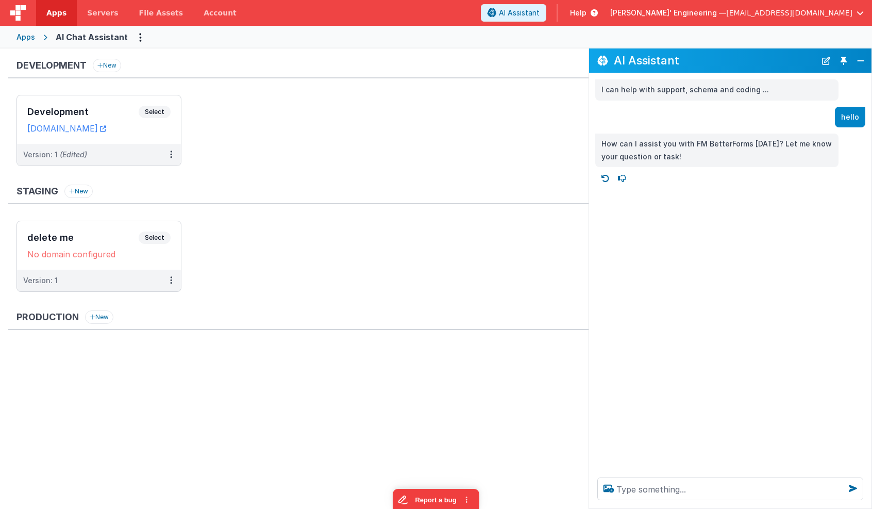
drag, startPoint x: 152, startPoint y: 110, endPoint x: 281, endPoint y: 60, distance: 138.6
click at [281, 60] on div "Development New Development Select URLs [DOMAIN_NAME] Version: 1 (Edited)" at bounding box center [298, 118] width 581 height 118
click at [29, 35] on div "Apps" at bounding box center [25, 37] width 19 height 10
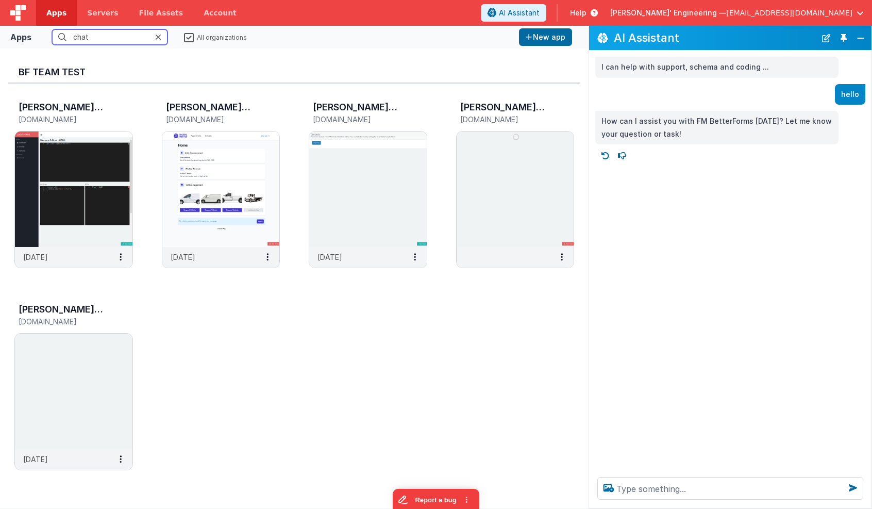
drag, startPoint x: 117, startPoint y: 41, endPoint x: 28, endPoint y: 31, distance: 89.2
click at [28, 31] on div "Apps chat All organizations New app" at bounding box center [294, 37] width 589 height 23
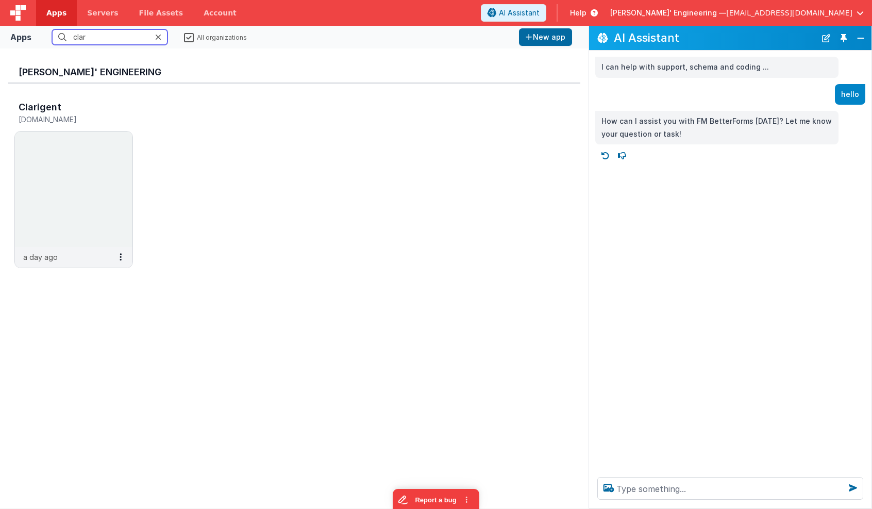
type input "clar"
click at [57, 295] on div "[PERSON_NAME]' Engineering Clarigent [DOMAIN_NAME] a day ago" at bounding box center [294, 278] width 572 height 443
click at [65, 228] on img at bounding box center [74, 188] width 118 height 115
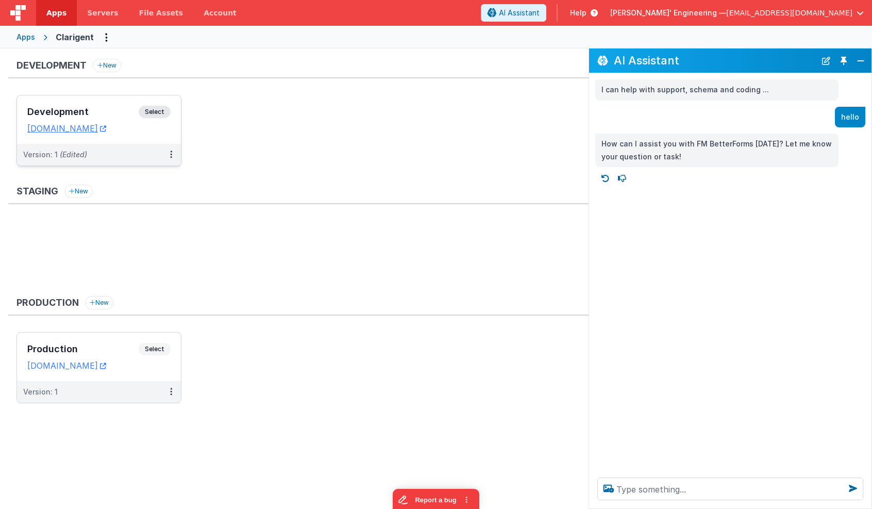
click at [162, 114] on span "Select" at bounding box center [155, 112] width 32 height 12
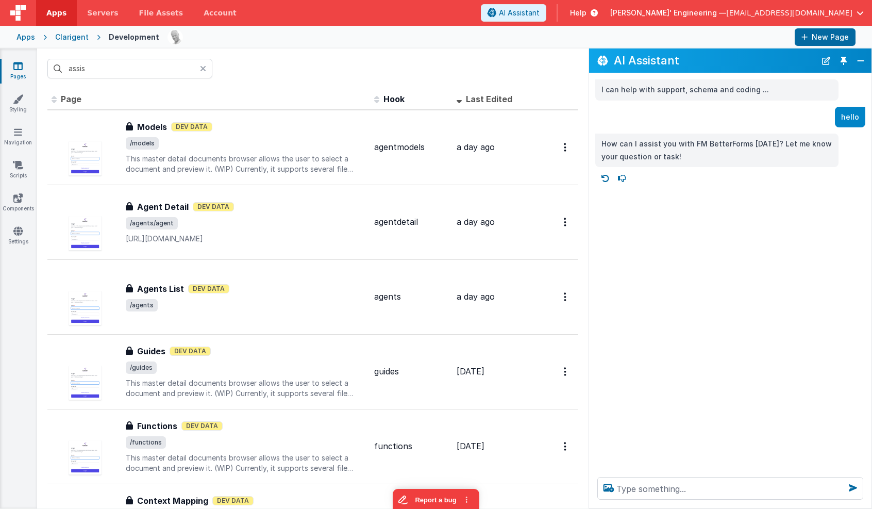
click at [206, 71] on div at bounding box center [206, 69] width 12 height 20
click at [195, 73] on input "text" at bounding box center [129, 69] width 165 height 20
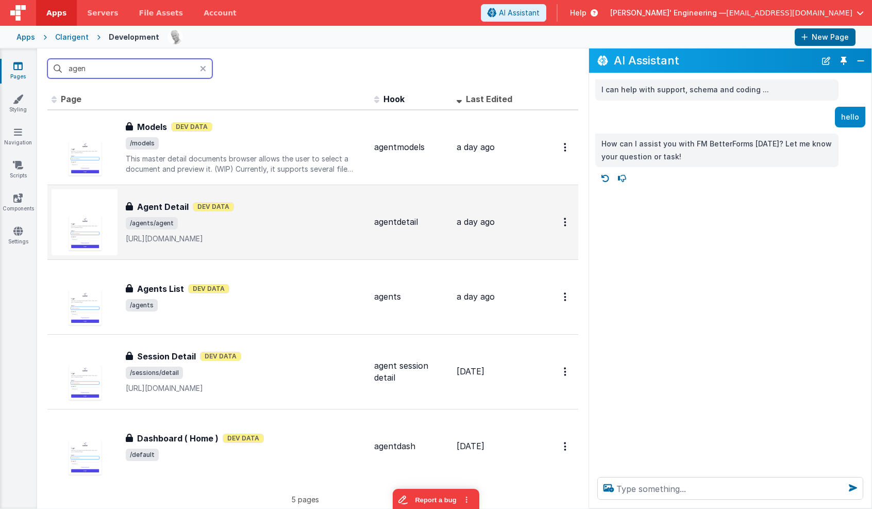
type input "agen"
click at [226, 226] on span "/agents/agent" at bounding box center [246, 223] width 240 height 12
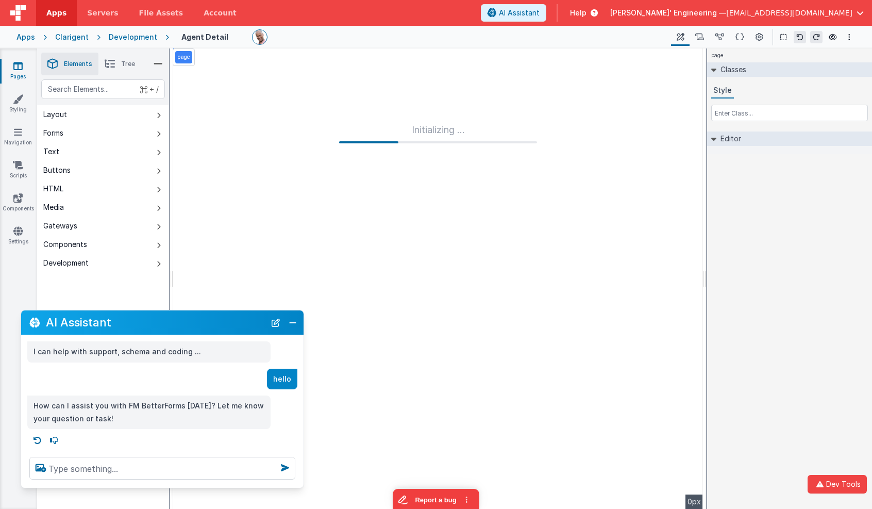
click at [864, 59] on div "page" at bounding box center [789, 55] width 165 height 14
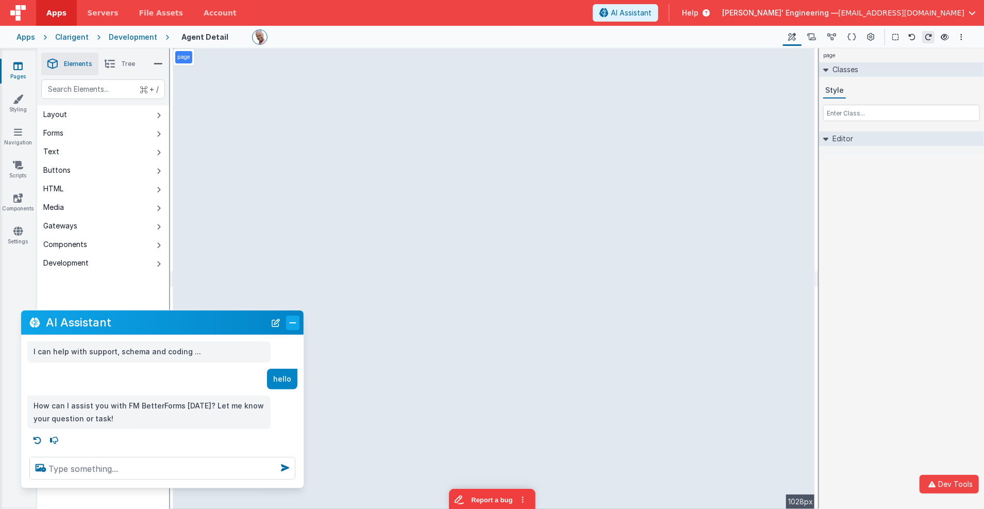
click at [292, 321] on button "Close" at bounding box center [292, 323] width 13 height 14
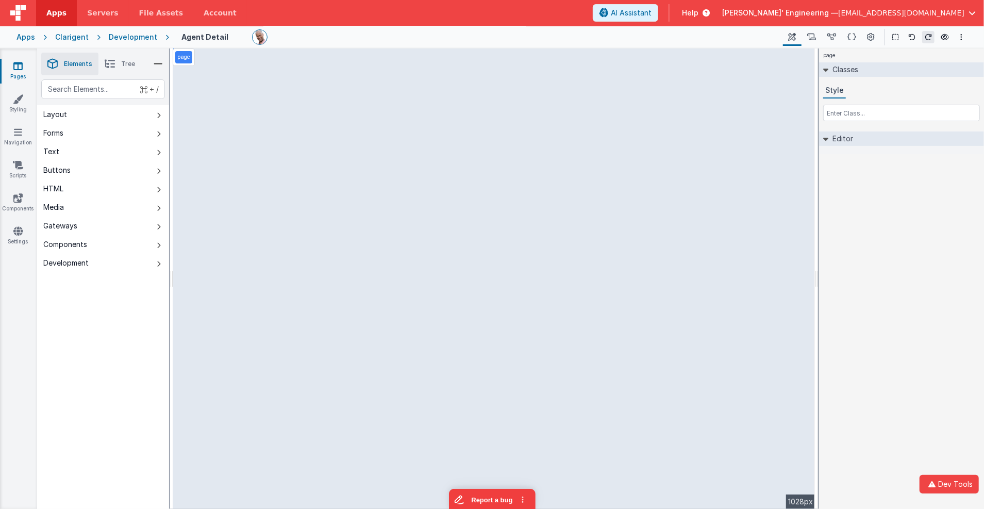
select select "number"
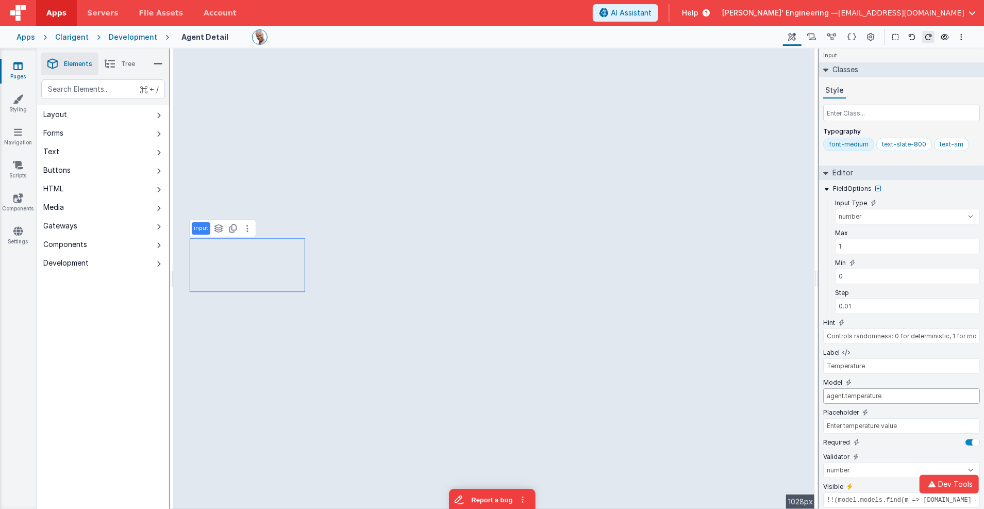
click at [872, 392] on input "agent.temperature" at bounding box center [901, 395] width 157 height 15
click at [833, 34] on icon at bounding box center [832, 37] width 9 height 11
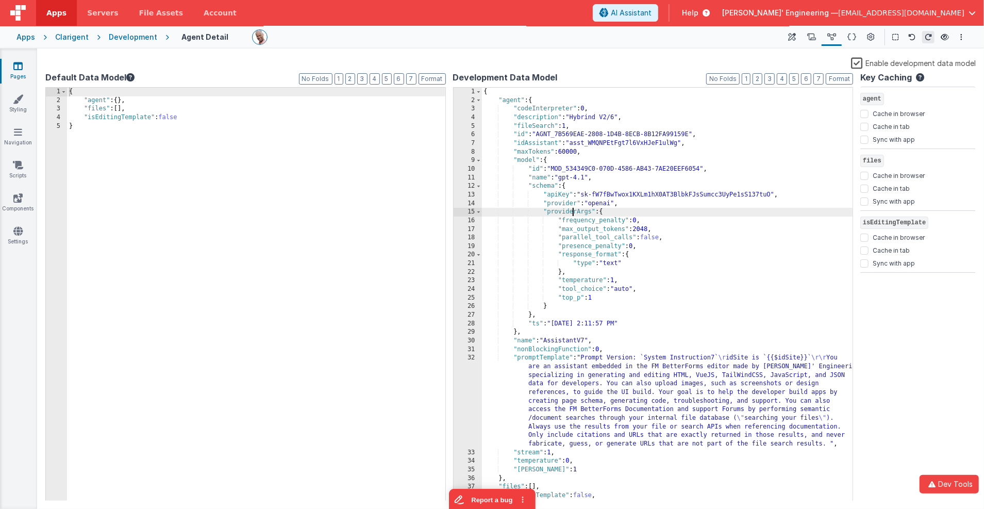
click at [572, 210] on div "{ "agent" : { "codeInterpreter" : 0 , "description" : "Hybrind V2/6" , "fileSea…" at bounding box center [667, 303] width 371 height 431
click at [794, 38] on icon at bounding box center [793, 37] width 8 height 11
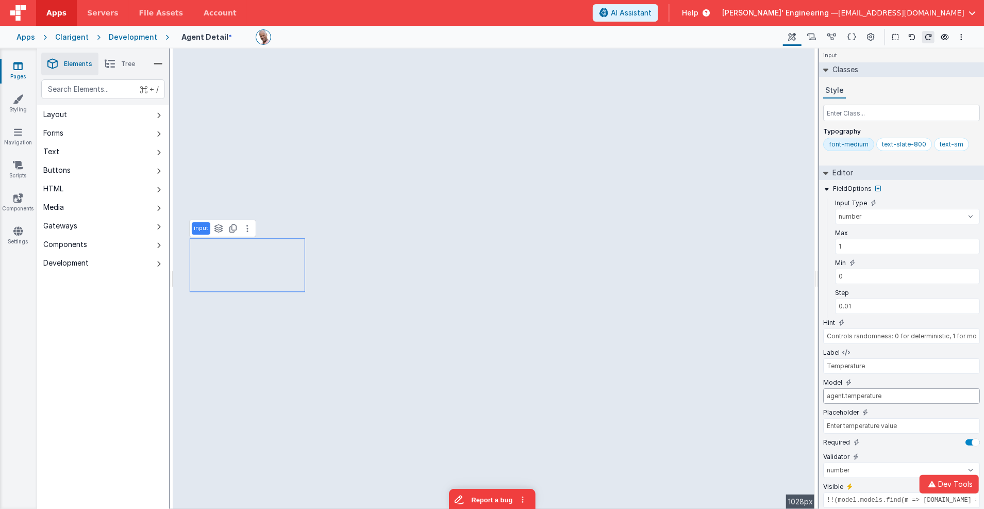
click at [845, 393] on input "agent.temperature" at bounding box center [901, 395] width 157 height 15
paste input "providerArgs"
click at [827, 394] on input "agent.model.schema.providerArgs.temperature" at bounding box center [901, 395] width 157 height 15
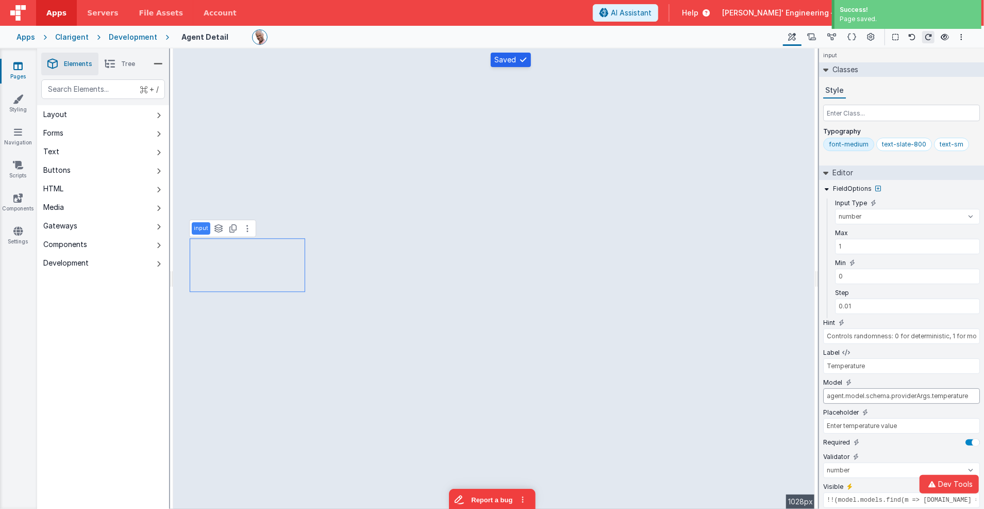
type input "agent.model.schema.providerArgs.temperature"
type input "Controls diversity: 0 for deterministic, 1 for more diverse."
type input "Top P"
type input "agent.[PERSON_NAME]"
type input "Enter top P value"
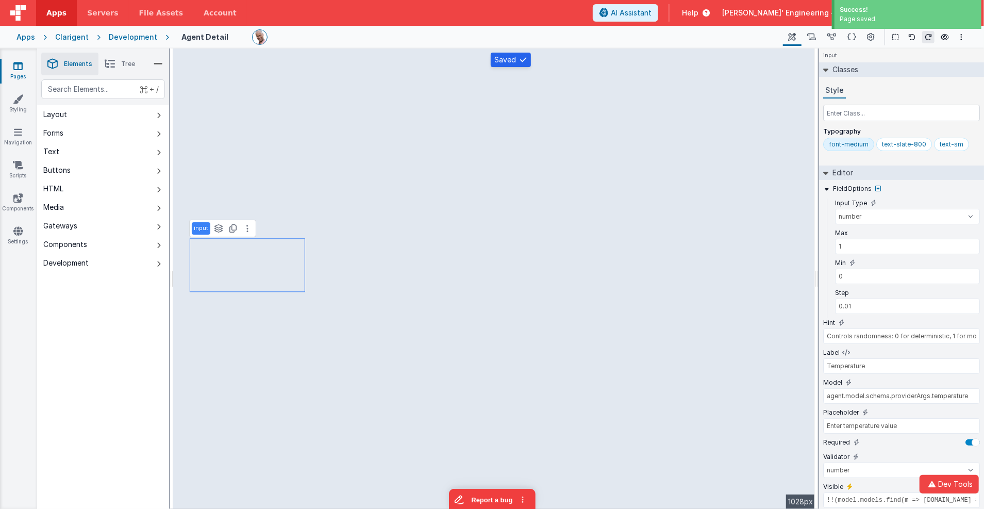
type input "!!(model.models.find(m => [DOMAIN_NAME] == (typeof model.agent.model == 'object…"
click at [831, 392] on input "agent.[PERSON_NAME]" at bounding box center [901, 395] width 157 height 15
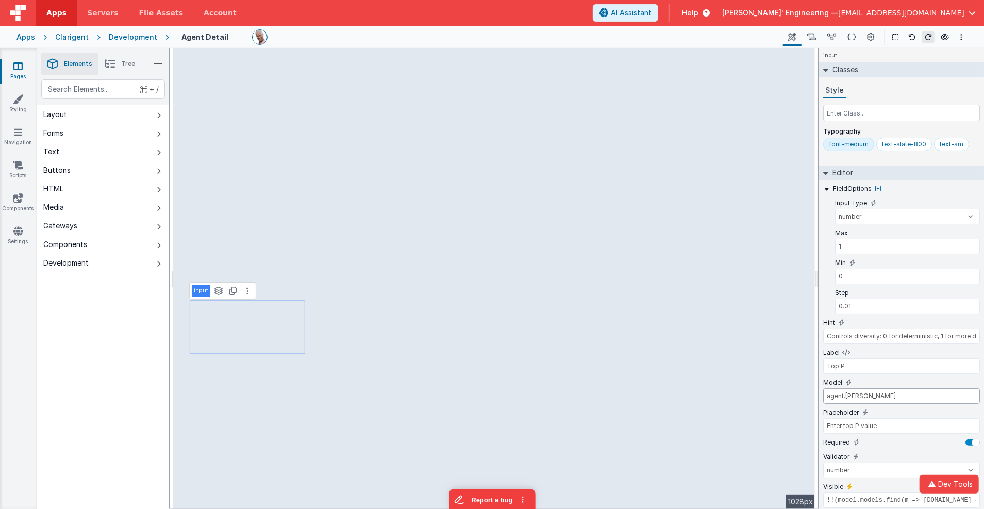
paste input "model.schema.providerArgs.."
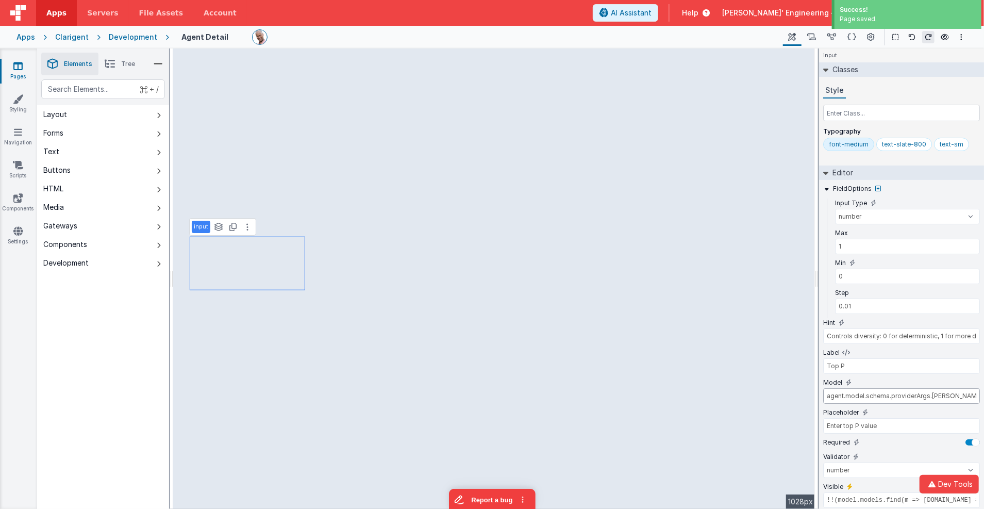
type input "agent.model.schema.providerArgs.[PERSON_NAME]"
type input "2"
type input "-2"
type input "Presence Penalty: -2.0 to 2.0"
type input "Presence Penalty"
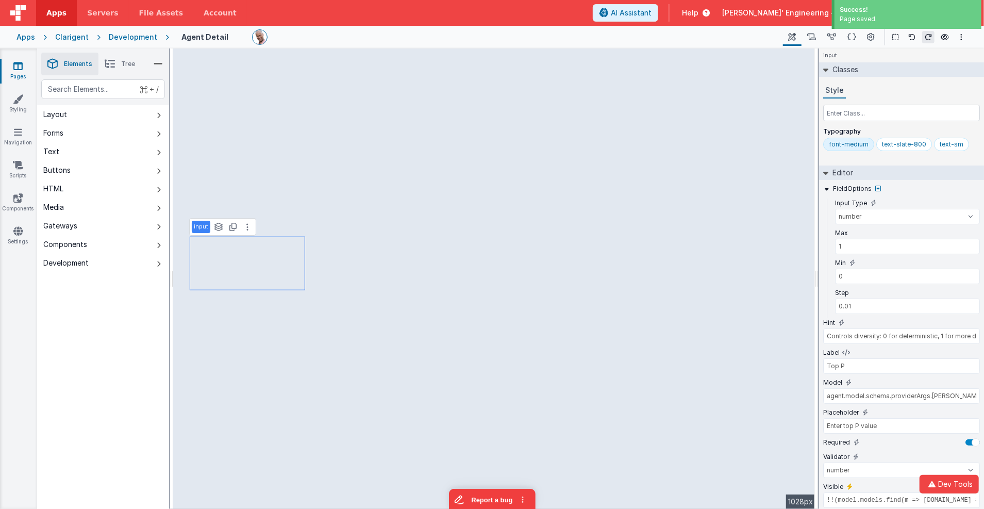
type input "agent.presence_penalty"
type input "Enter presence penalty value"
type input "!!(model.models.find(m => [DOMAIN_NAME] == (typeof model.agent.model == 'object…"
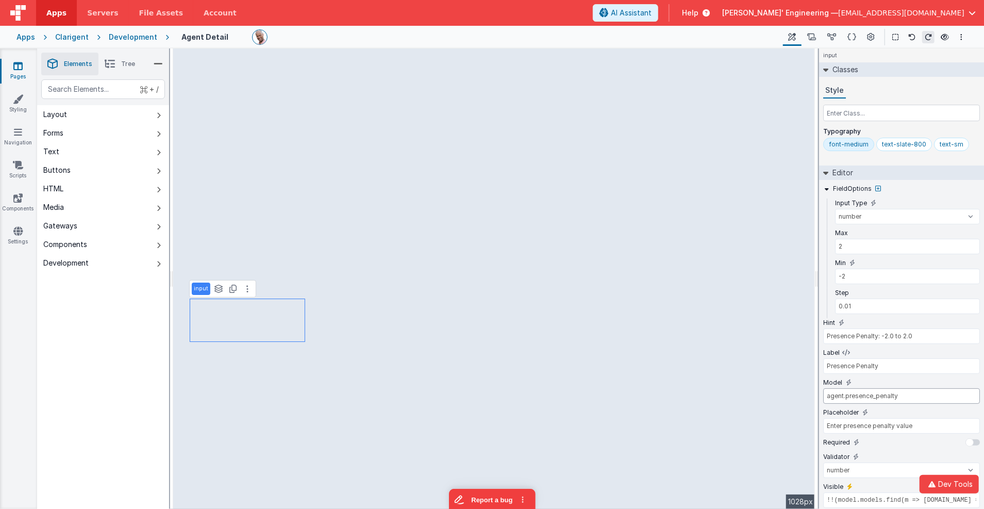
click at [838, 394] on input "agent.presence_penalty" at bounding box center [901, 395] width 157 height 15
drag, startPoint x: 838, startPoint y: 394, endPoint x: 845, endPoint y: 395, distance: 6.8
click at [838, 394] on input "agent.presence_penalty" at bounding box center [901, 395] width 157 height 15
paste input "agent.model.schema.providerArgs."
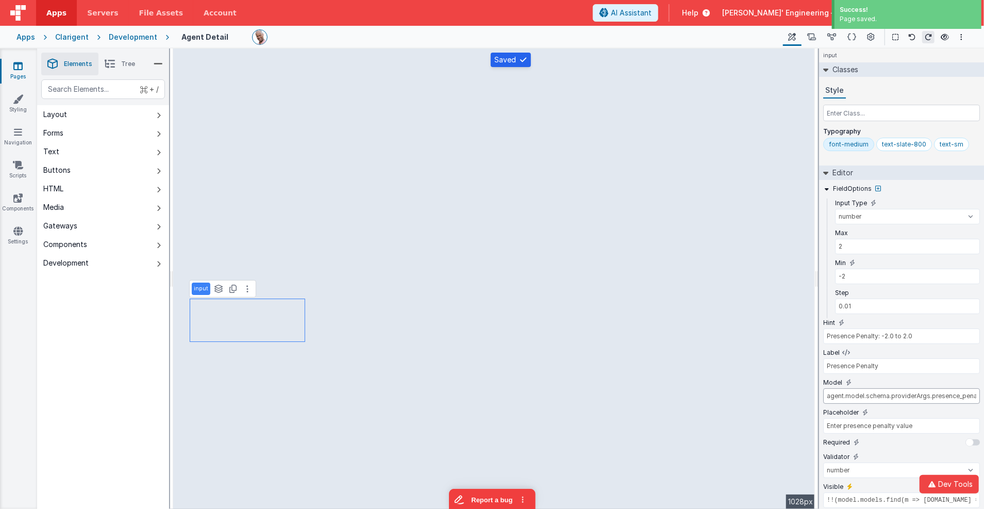
type input "agent.model.schema.providerArgs.presence_penalty"
type input "Frequency Penalty: -2.0 to 2.0"
type input "Frequency Penalty"
type input "agent.frequency_penalty"
type input "Enter frequency penalty value"
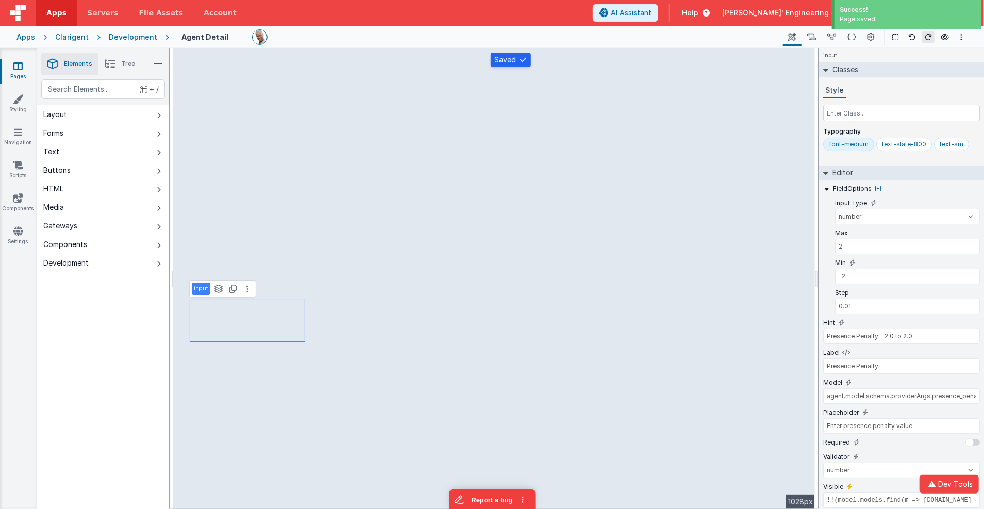
type input "!!(model.models.find(m => [DOMAIN_NAME] == (typeof model.agent.model == 'object…"
click at [838, 395] on input "agent.frequency_penalty" at bounding box center [901, 395] width 157 height 15
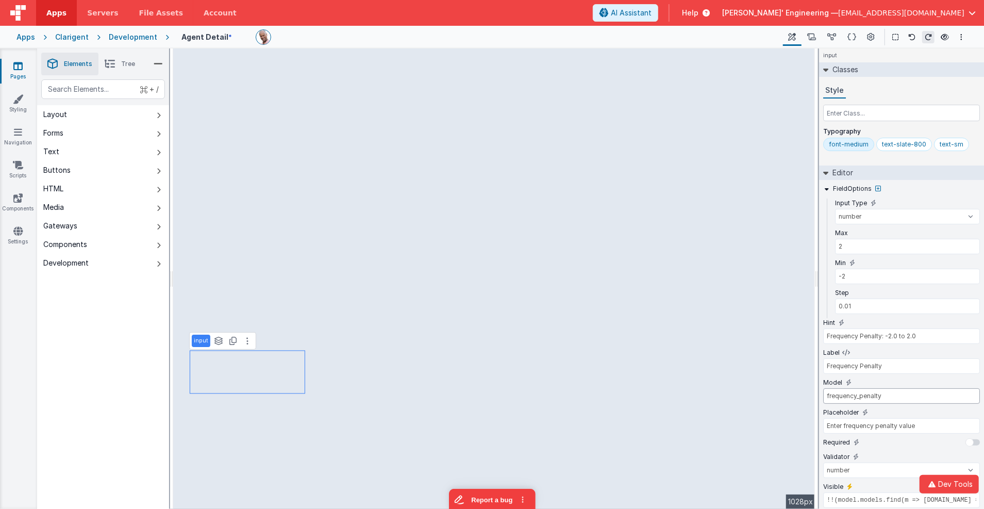
paste input "agent.model.schema.providerArgs."
type input "agent.model.schema.providerArgs.frequency_penalty"
type input "vehicle"
type input "select"
select select "string"
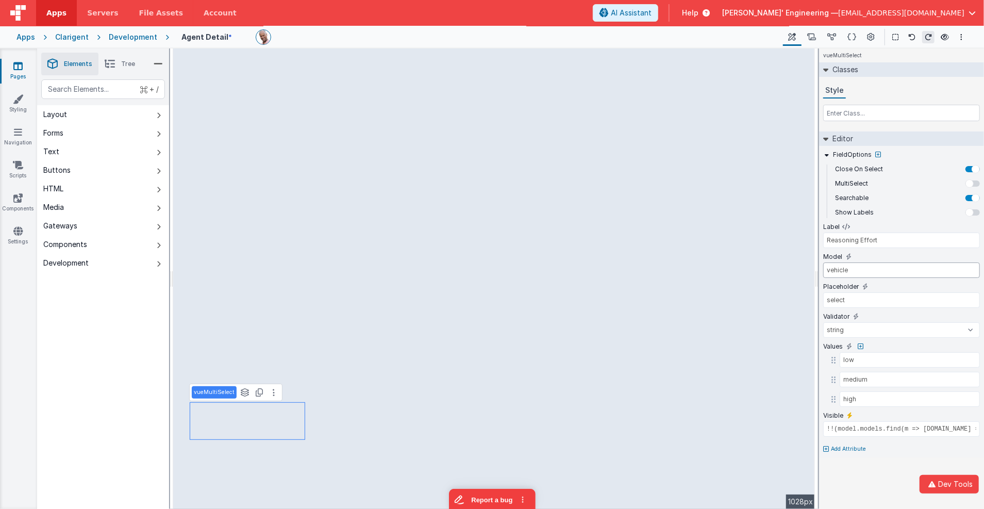
click at [860, 271] on input "vehicle" at bounding box center [901, 269] width 157 height 15
paste input "agent.model.schema.providerArgs."
click at [836, 38] on icon at bounding box center [832, 37] width 9 height 11
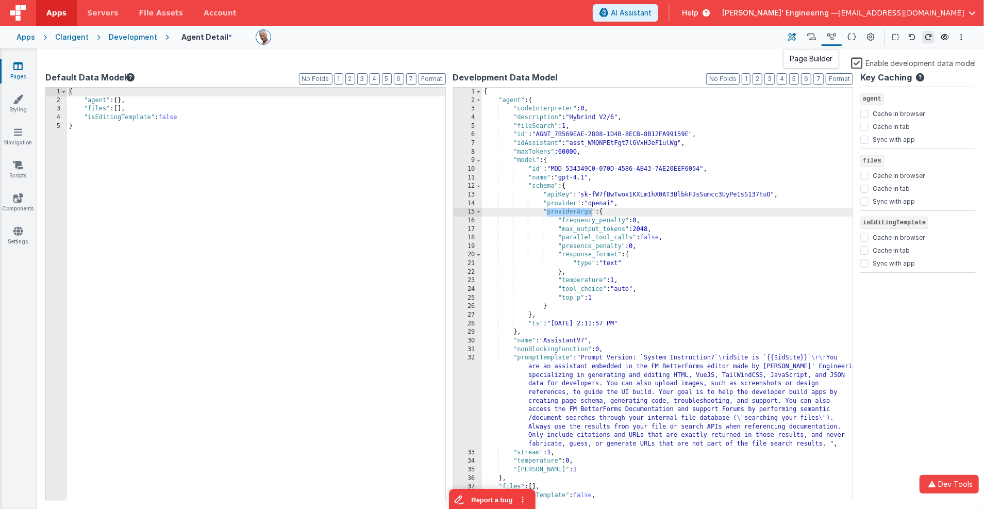
click at [790, 37] on icon at bounding box center [793, 37] width 8 height 11
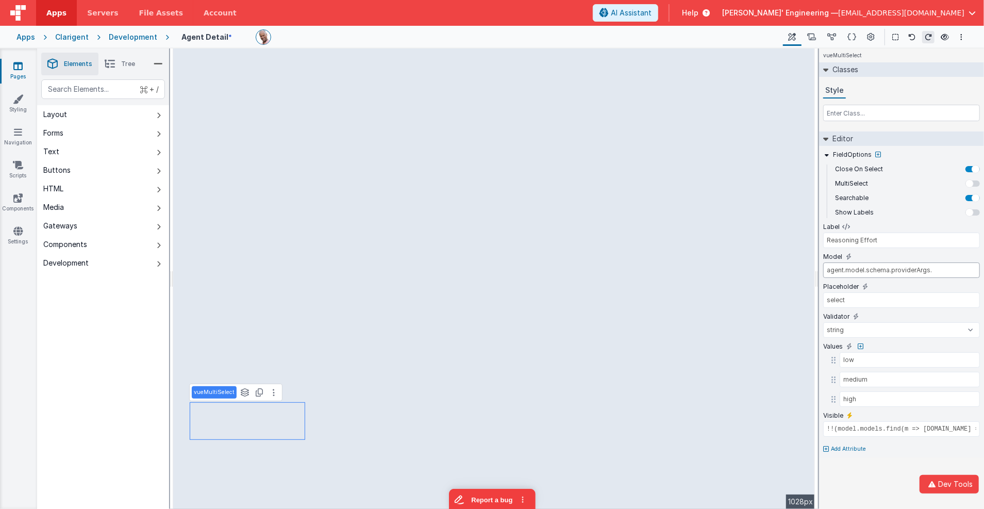
click at [872, 269] on input "agent.model.schema.providerArgs." at bounding box center [901, 269] width 157 height 15
click at [872, 270] on input "agent.model.schema.providerArgs.reasonineffort." at bounding box center [901, 269] width 157 height 15
type input "agent.model.schema.providerArgs.reasoning.effort"
